Goal: Go to known website: Access a specific website the user already knows

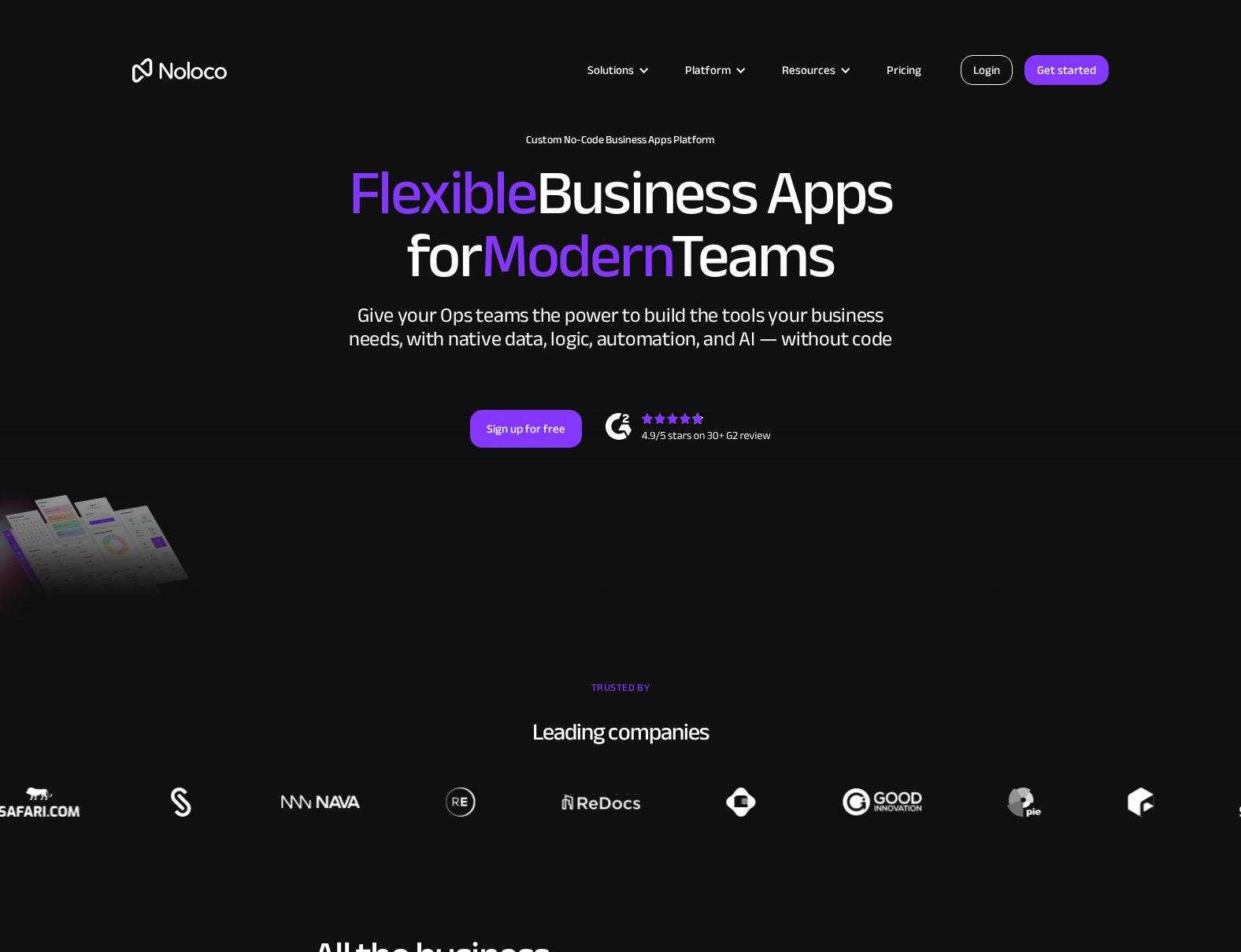
click at [980, 69] on link "Login" at bounding box center [986, 70] width 52 height 30
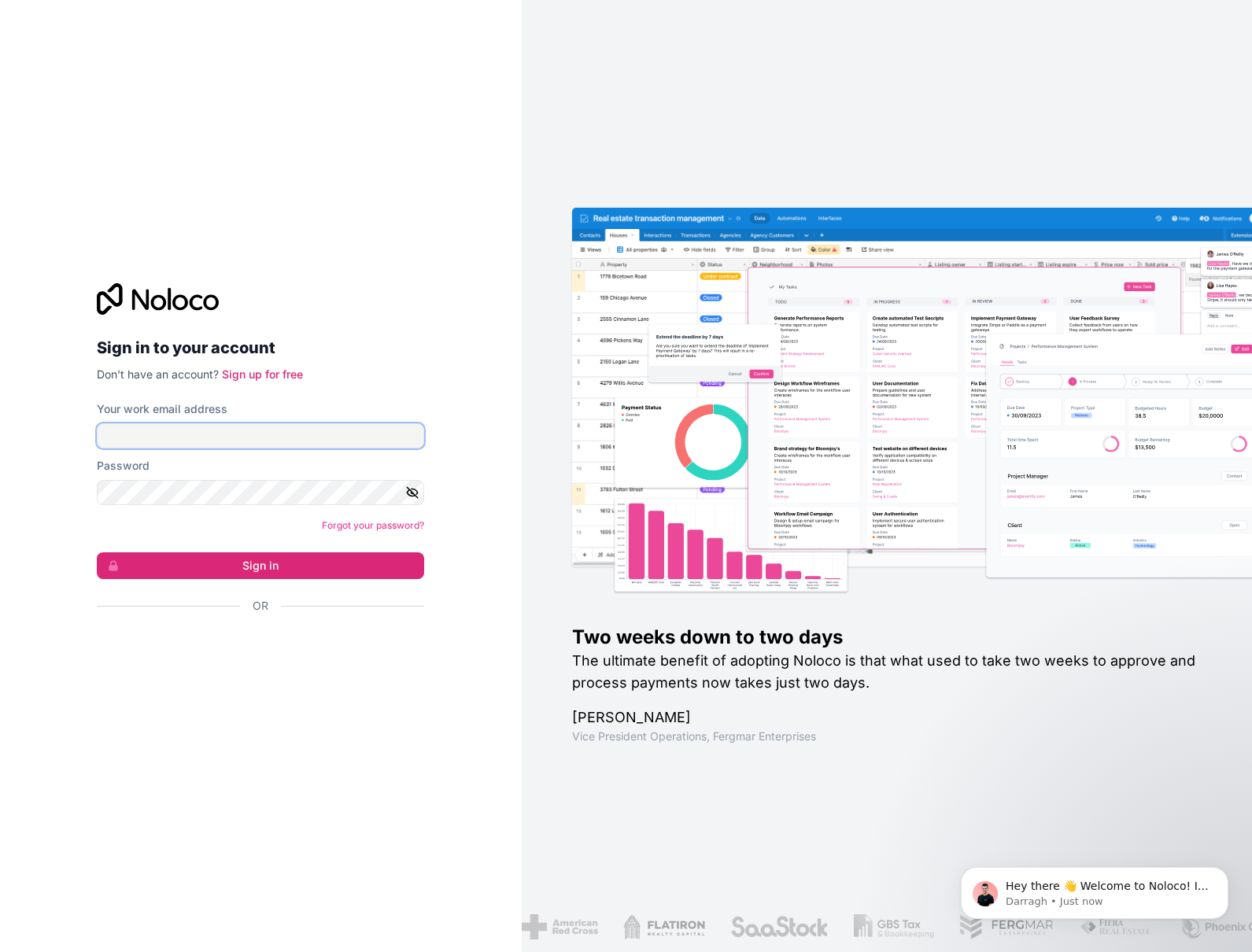
type input "f.allombert@cogis-formation.fr"
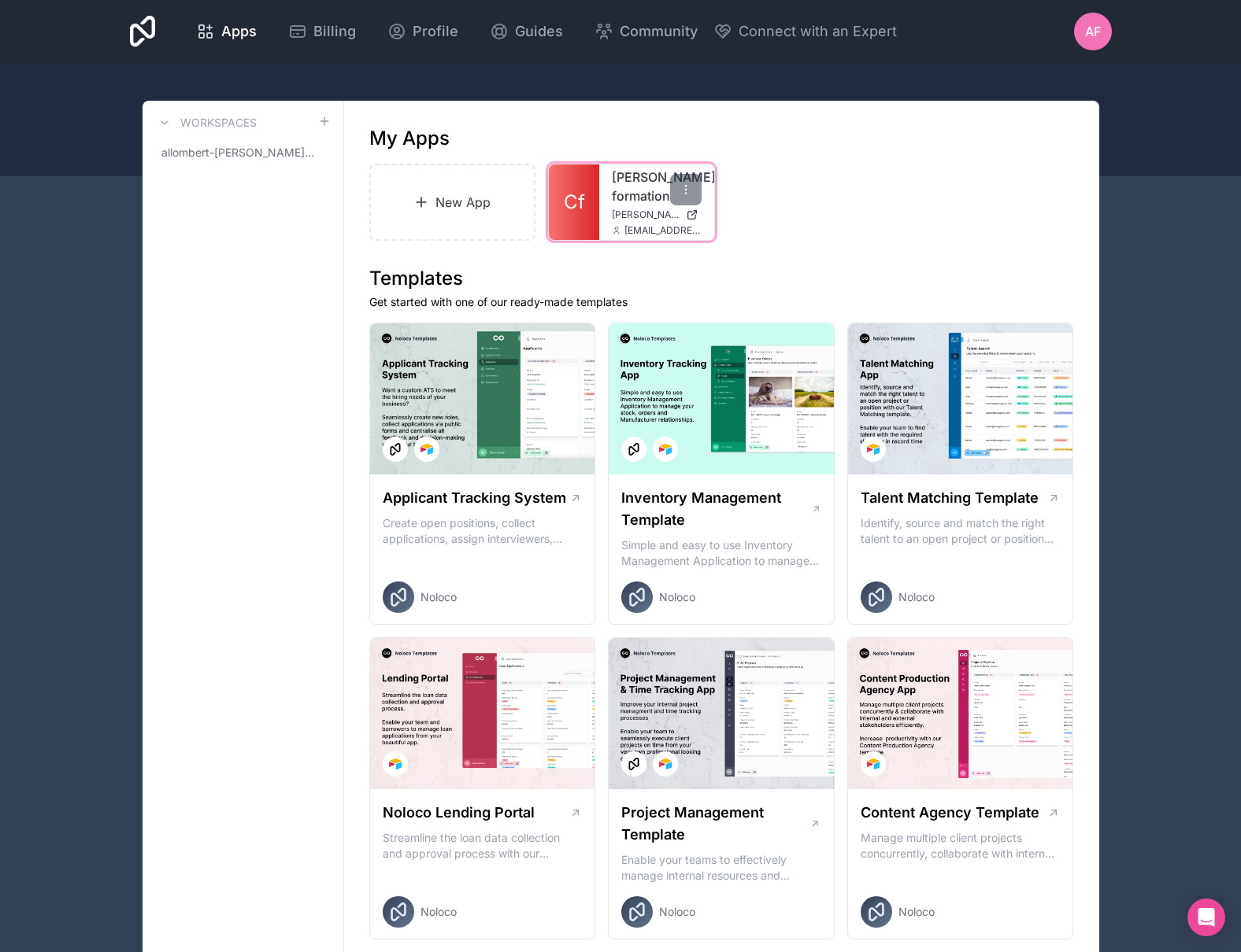
click at [616, 212] on span "cogis-formation.noloco.co" at bounding box center [646, 215] width 68 height 12
